Goal: Task Accomplishment & Management: Complete application form

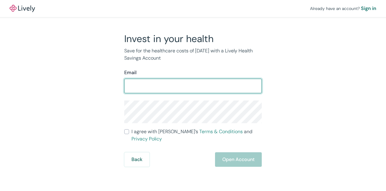
click at [165, 84] on input "Email" at bounding box center [193, 86] width 138 height 12
type input "efost22@gmail.com"
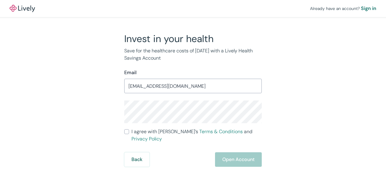
click at [128, 133] on input "I agree with Lively’s Terms & Conditions and Privacy Policy" at bounding box center [126, 131] width 5 height 5
checkbox input "true"
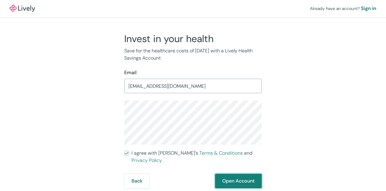
click at [233, 173] on button "Open Account" at bounding box center [238, 180] width 47 height 14
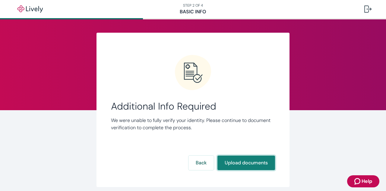
click at [238, 160] on button "Upload documents" at bounding box center [247, 162] width 58 height 14
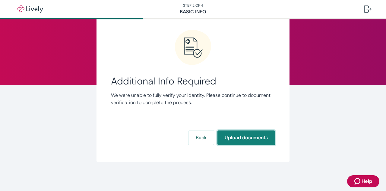
click at [242, 138] on button "Upload documents" at bounding box center [247, 137] width 58 height 14
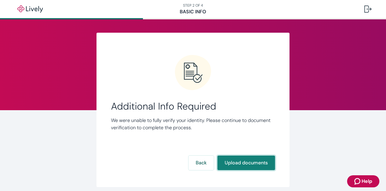
click at [239, 163] on button "Upload documents" at bounding box center [247, 162] width 58 height 14
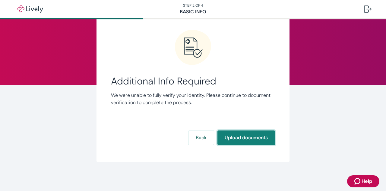
click at [248, 137] on button "Upload documents" at bounding box center [247, 137] width 58 height 14
